Goal: Task Accomplishment & Management: Use online tool/utility

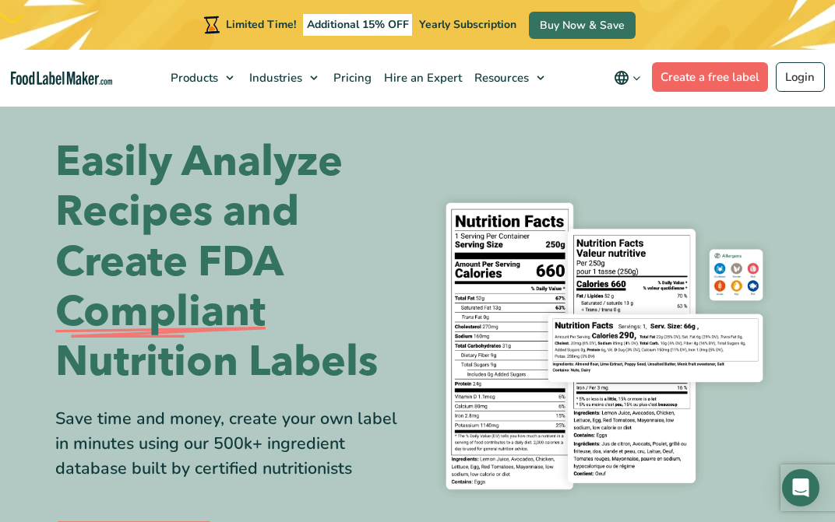
click at [675, 79] on link "Create a free label" at bounding box center [710, 77] width 117 height 30
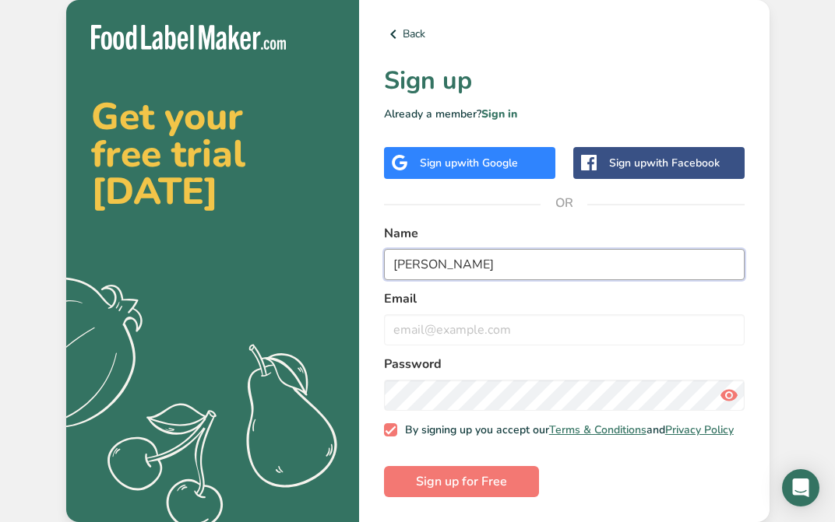
type input "[PERSON_NAME]"
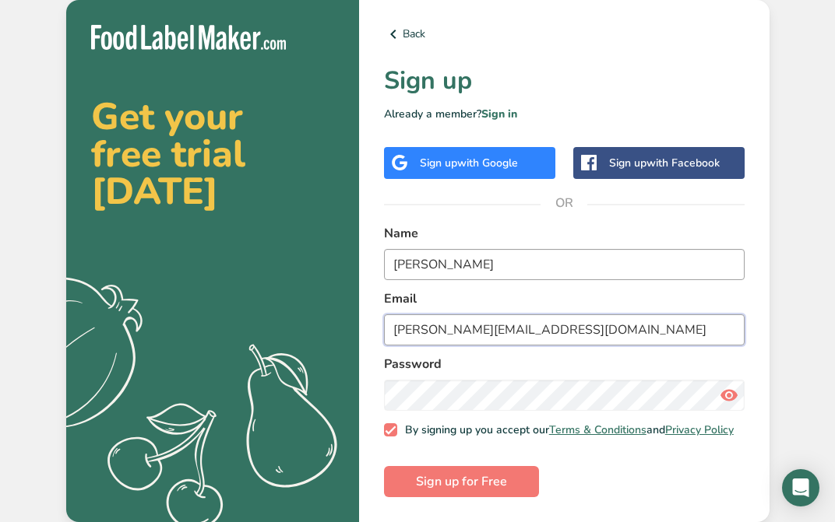
type input "[PERSON_NAME][EMAIL_ADDRESS][DOMAIN_NAME]"
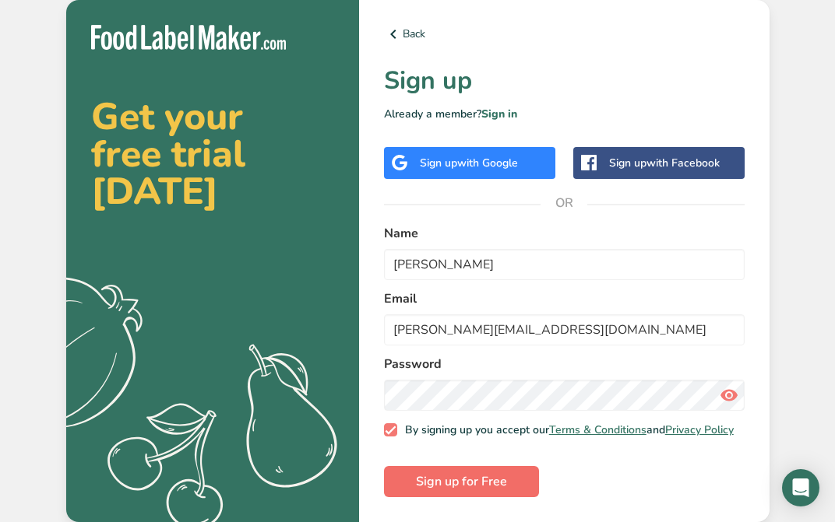
click at [465, 472] on button "Sign up for Free" at bounding box center [461, 481] width 155 height 31
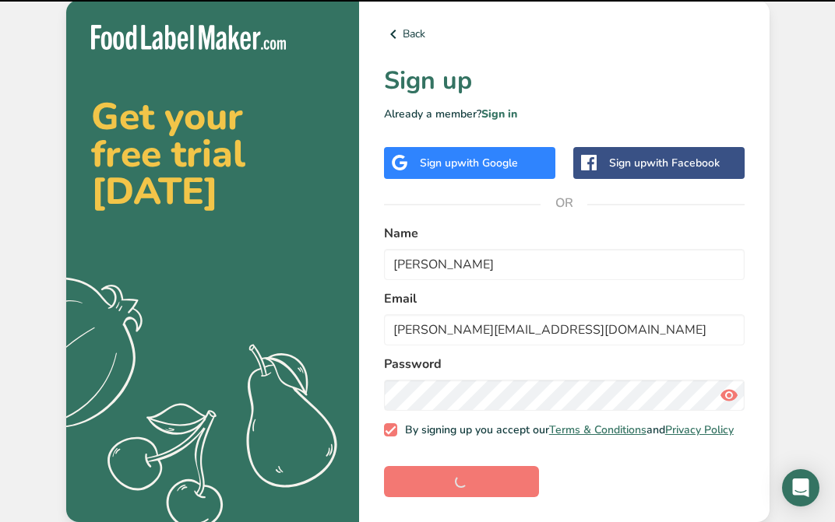
scroll to position [5, 0]
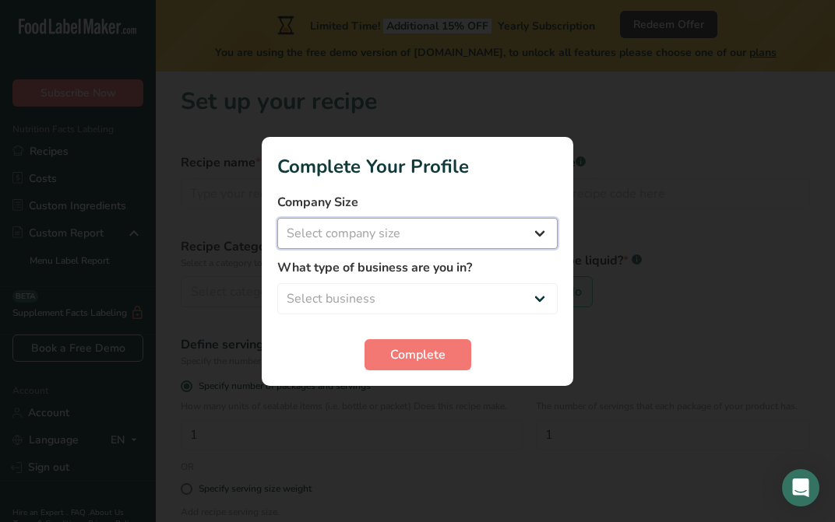
select select "1"
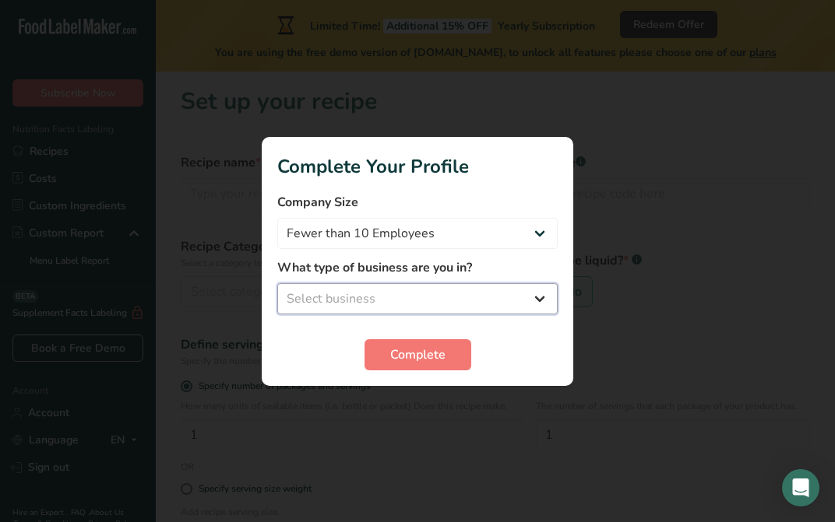
select select "2"
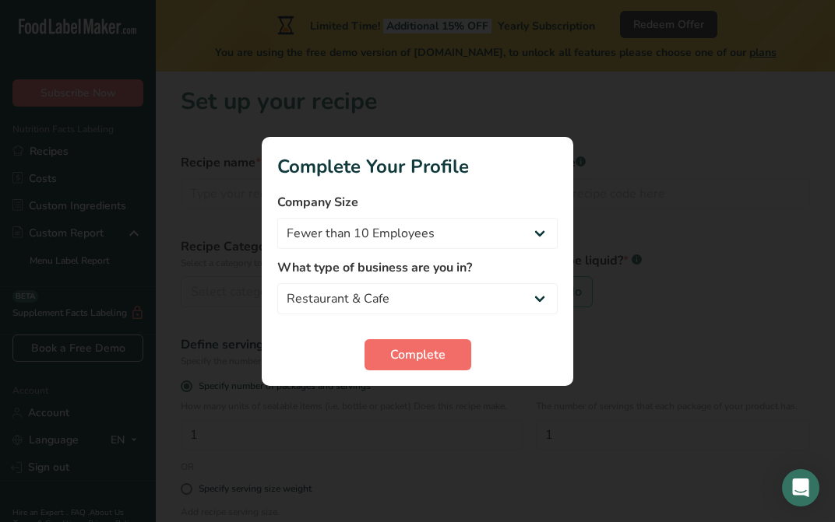
click at [383, 353] on button "Complete" at bounding box center [417, 354] width 107 height 31
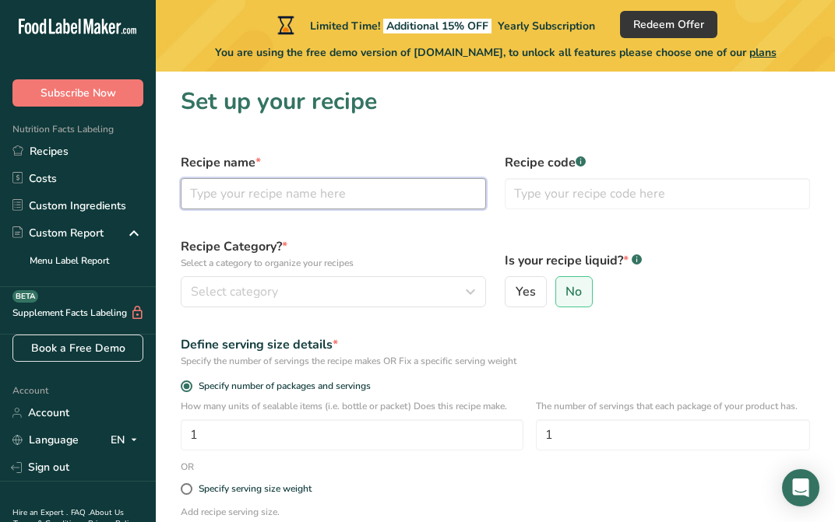
click at [302, 188] on input "text" at bounding box center [333, 193] width 305 height 31
type input "Chicken & Pesto"
click at [353, 294] on div "Select category" at bounding box center [329, 292] width 276 height 19
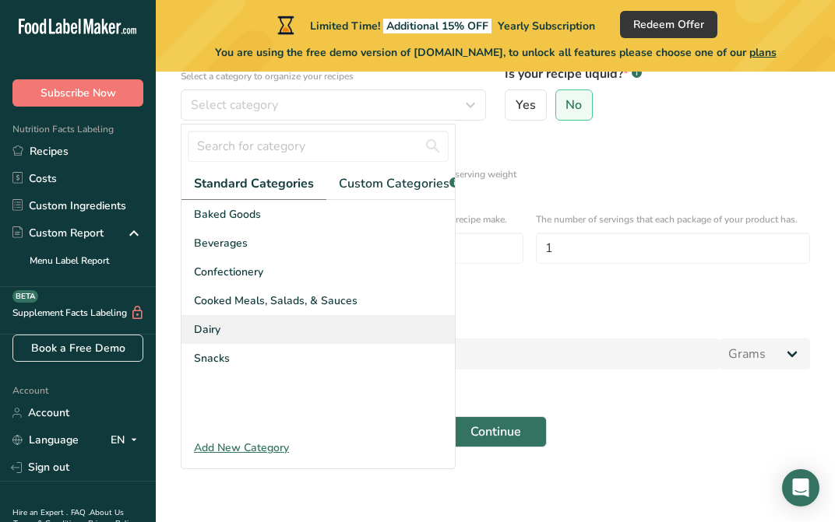
scroll to position [187, 0]
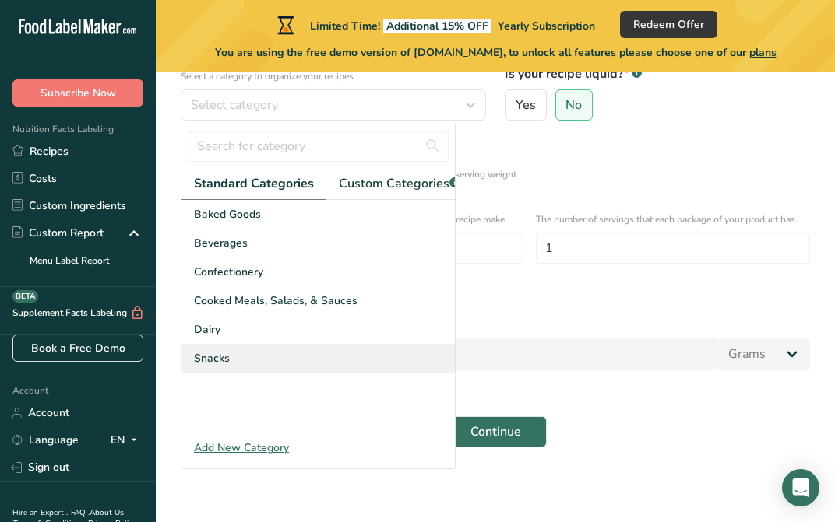
click at [241, 346] on div "Snacks" at bounding box center [317, 358] width 273 height 29
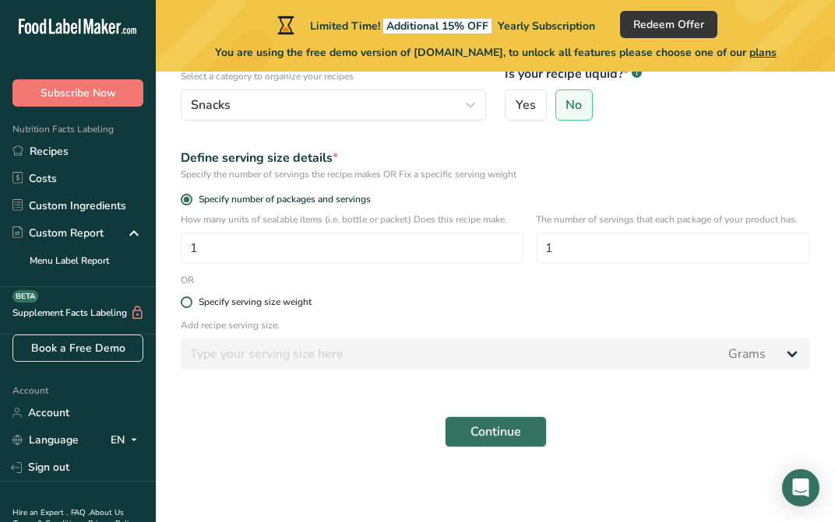
click at [184, 302] on span at bounding box center [187, 303] width 12 height 12
click at [184, 302] on input "Specify serving size weight" at bounding box center [186, 302] width 10 height 10
radio input "true"
radio input "false"
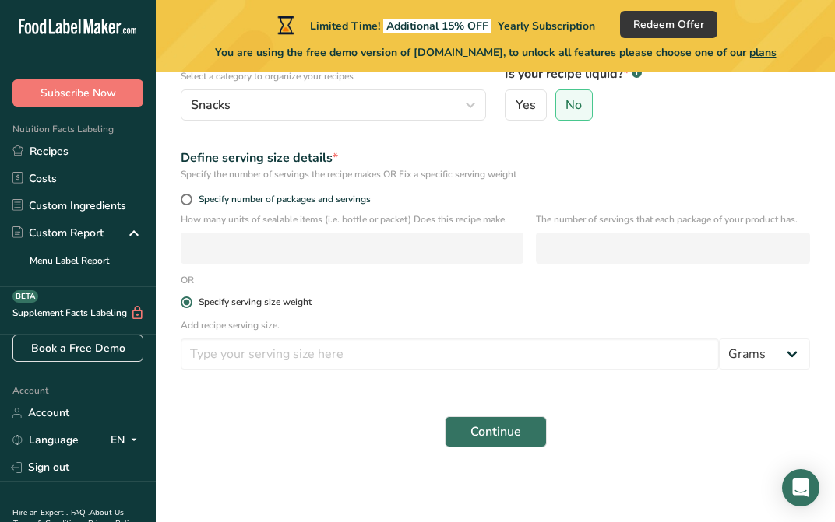
click at [182, 300] on span at bounding box center [187, 303] width 12 height 12
click at [182, 300] on input "Specify serving size weight" at bounding box center [186, 302] width 10 height 10
click at [188, 301] on span at bounding box center [187, 303] width 12 height 12
click at [188, 301] on input "Specify serving size weight" at bounding box center [186, 302] width 10 height 10
click at [184, 197] on span at bounding box center [187, 200] width 12 height 12
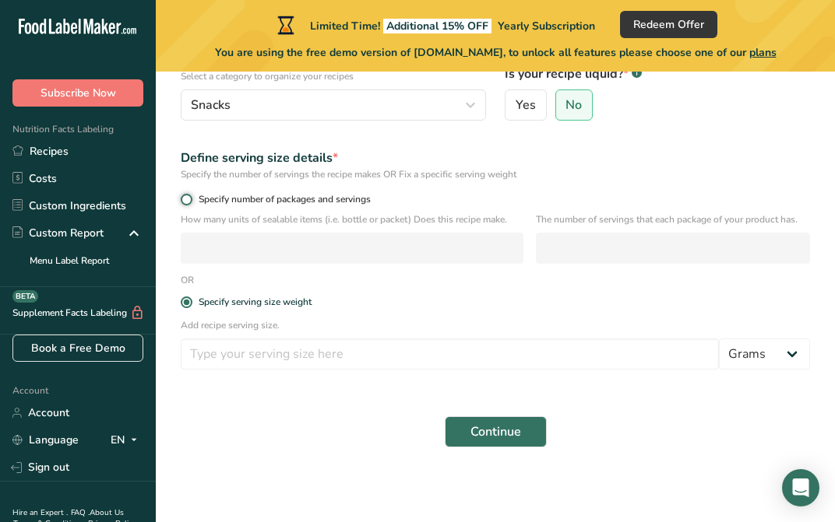
click at [184, 197] on input "Specify number of packages and servings" at bounding box center [186, 200] width 10 height 10
radio input "true"
radio input "false"
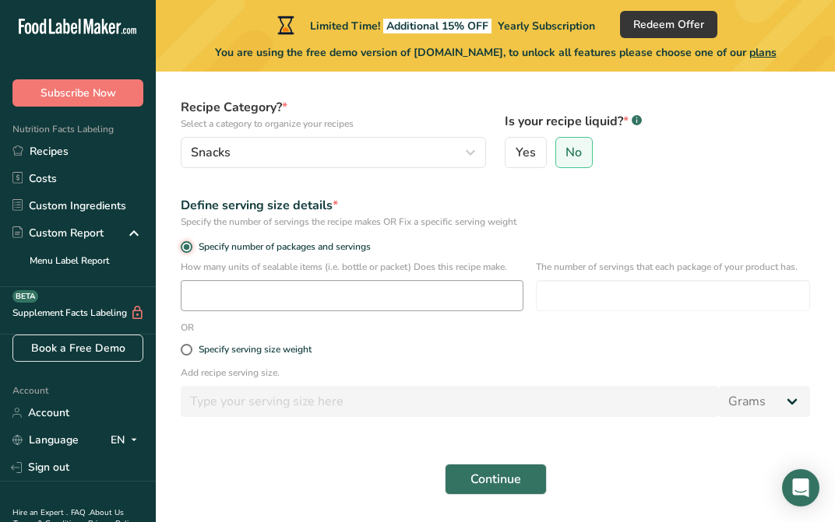
scroll to position [138, 0]
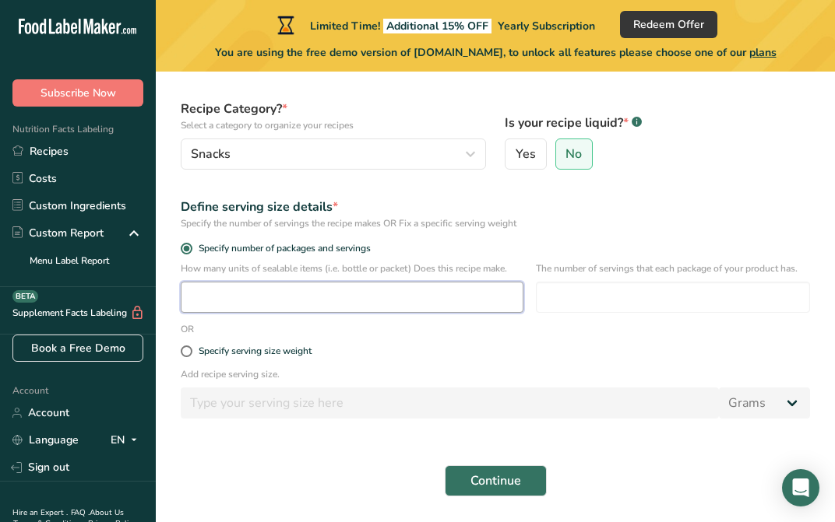
click at [307, 288] on input "number" at bounding box center [352, 297] width 343 height 31
type input "1"
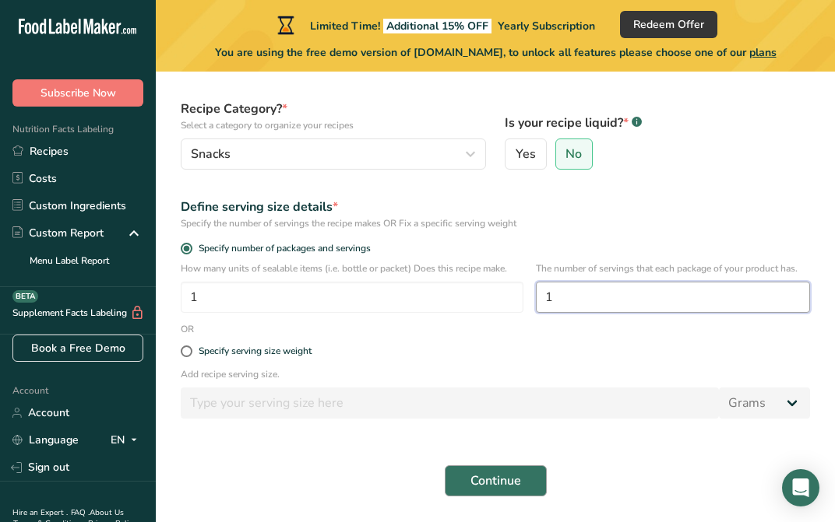
type input "1"
click at [483, 484] on span "Continue" at bounding box center [495, 481] width 51 height 19
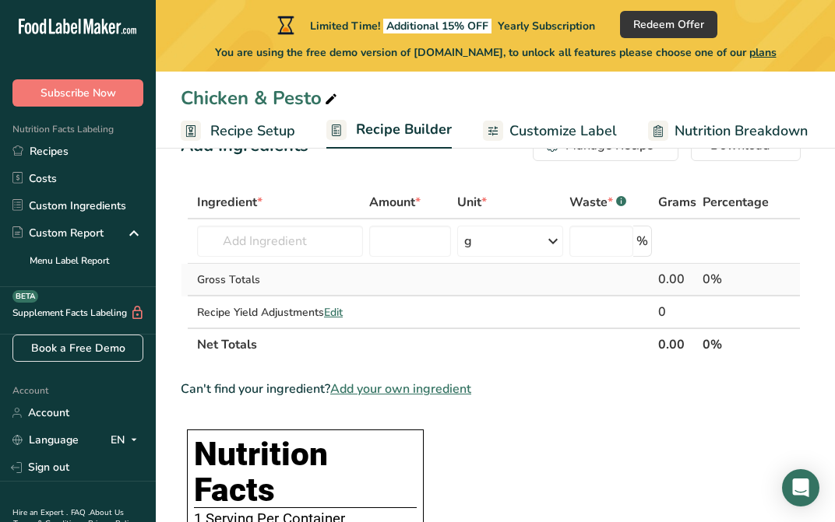
scroll to position [56, 0]
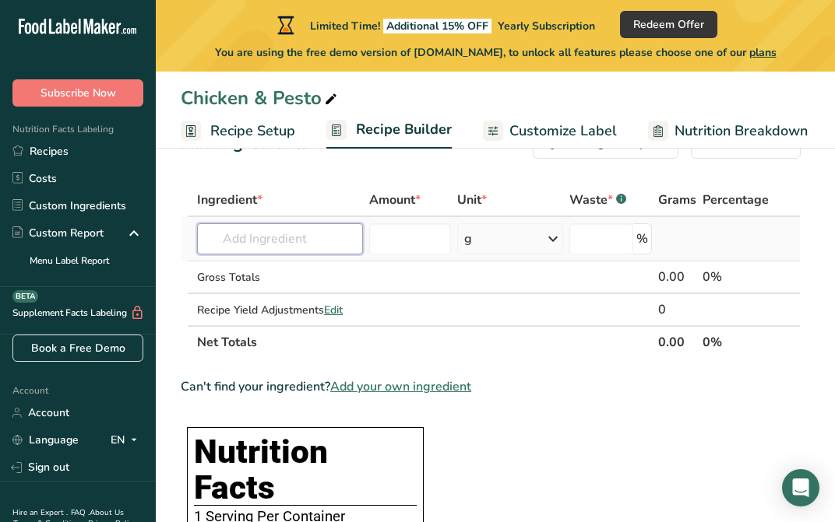
click at [283, 248] on input "text" at bounding box center [280, 238] width 166 height 31
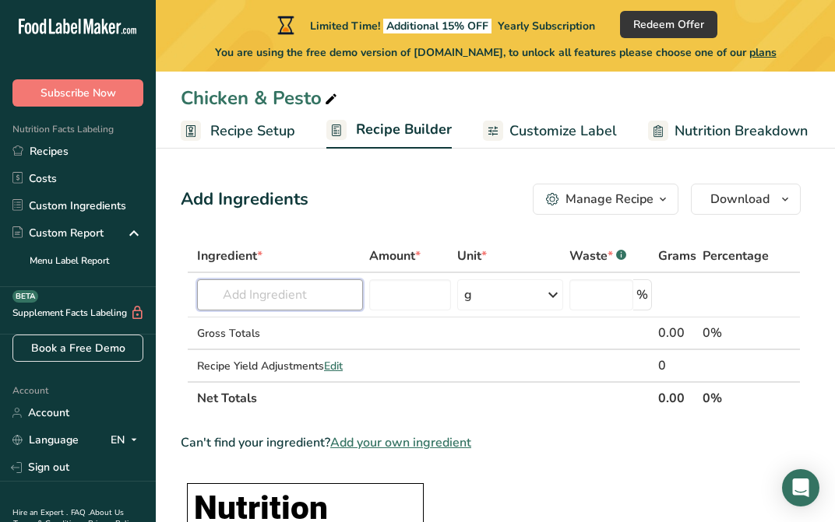
scroll to position [0, 0]
click at [272, 294] on input "text" at bounding box center [280, 295] width 166 height 31
click at [647, 200] on div "Manage Recipe" at bounding box center [609, 199] width 88 height 19
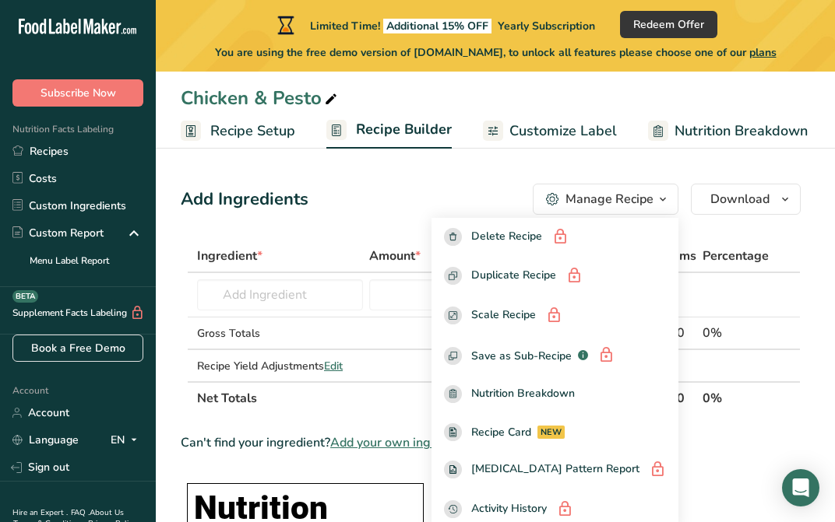
click at [647, 200] on div "Manage Recipe" at bounding box center [609, 199] width 88 height 19
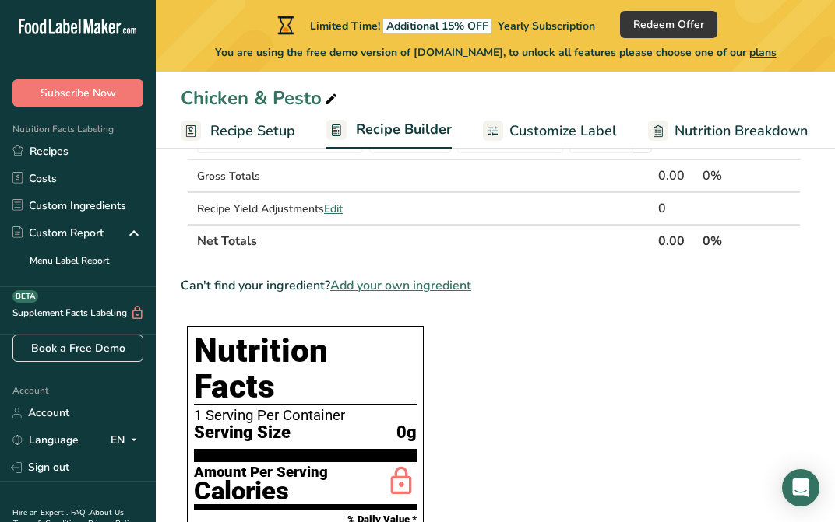
scroll to position [83, 0]
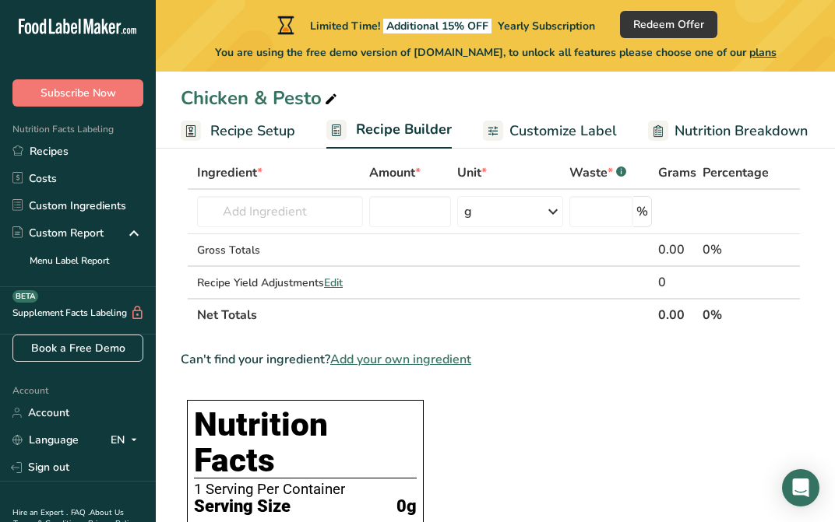
click at [379, 359] on span "Add your own ingredient" at bounding box center [400, 359] width 141 height 19
